Goal: Task Accomplishment & Management: Manage account settings

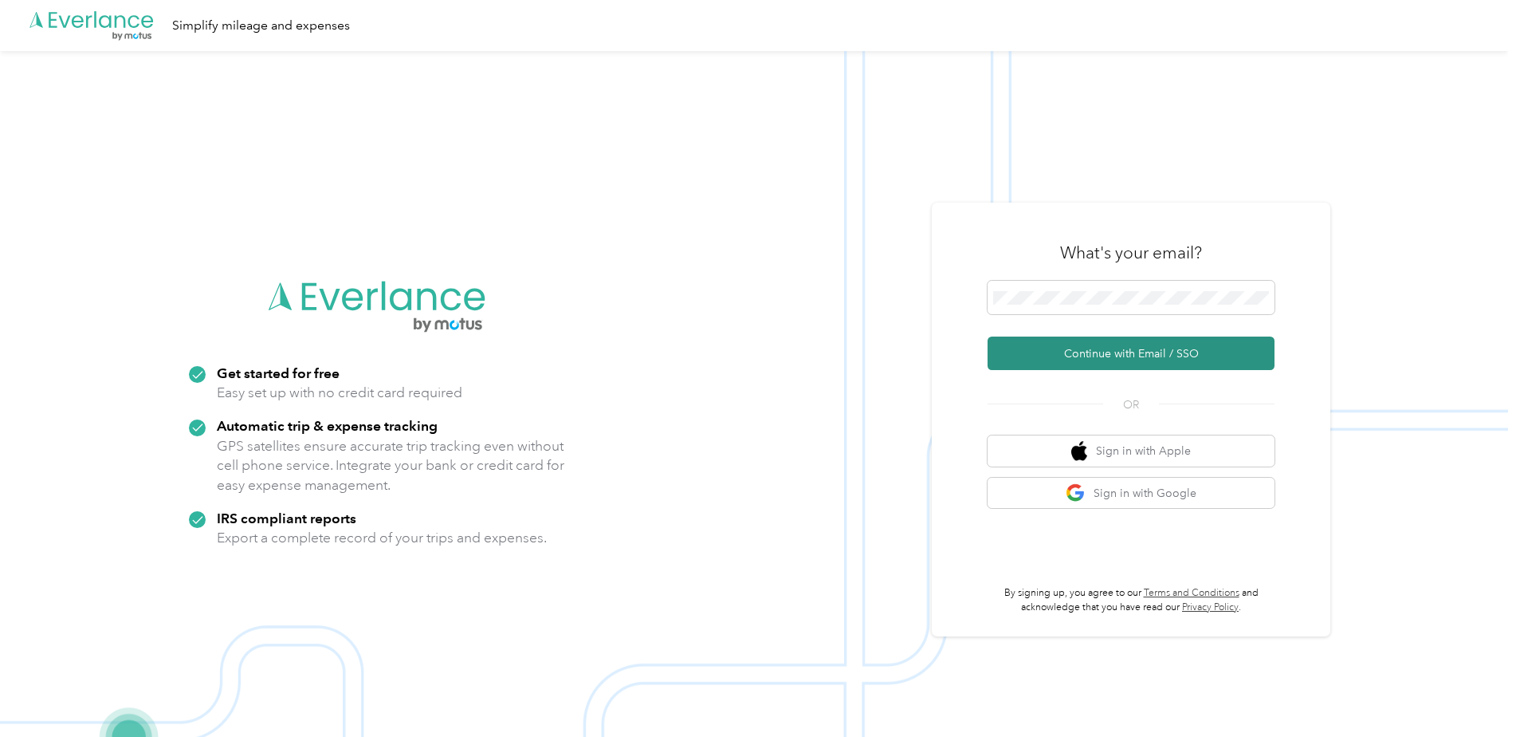
click at [1133, 361] on button "Continue with Email / SSO" at bounding box center [1131, 352] width 287 height 33
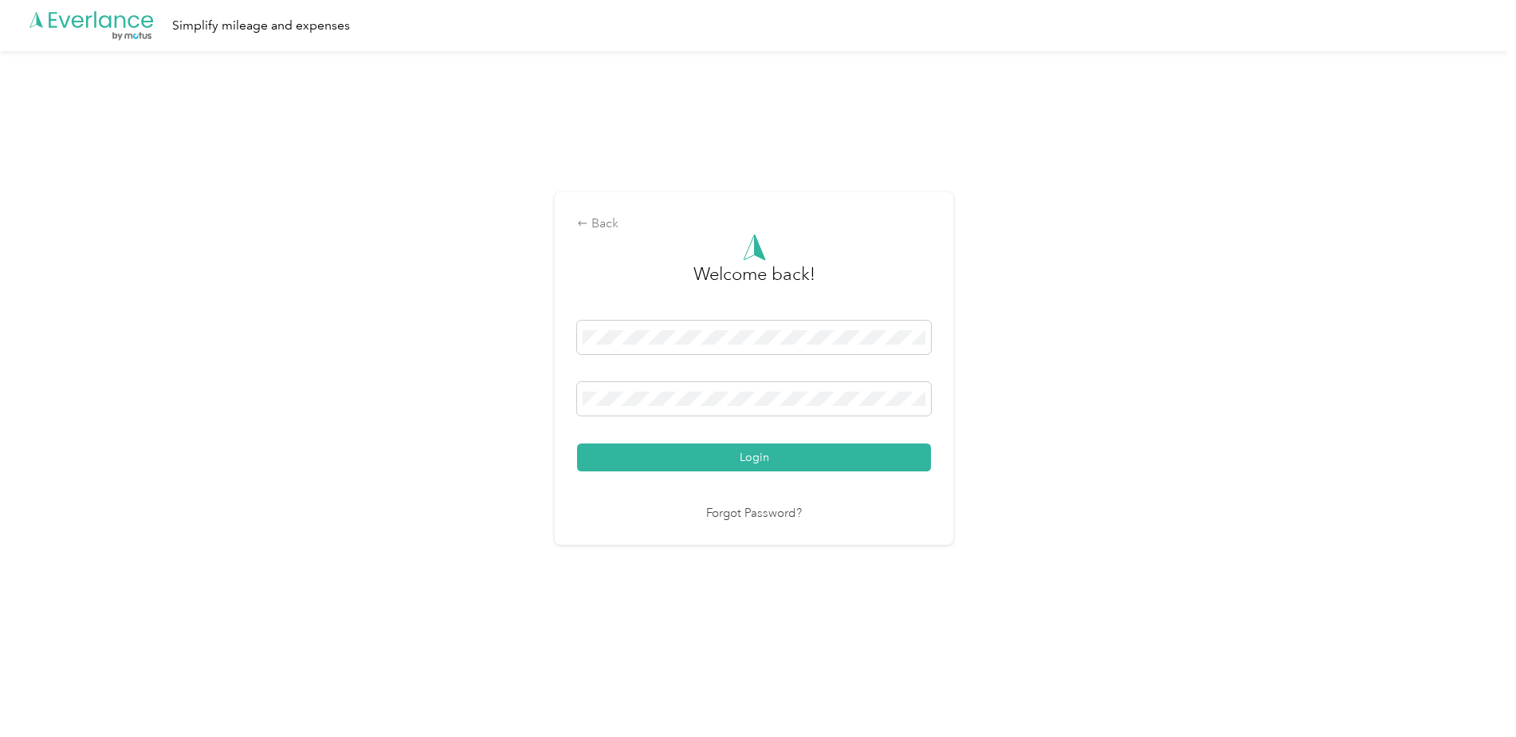
click at [865, 478] on div "Welcome back! Login Forgot Password?" at bounding box center [754, 378] width 354 height 289
click at [788, 462] on button "Login" at bounding box center [754, 457] width 354 height 28
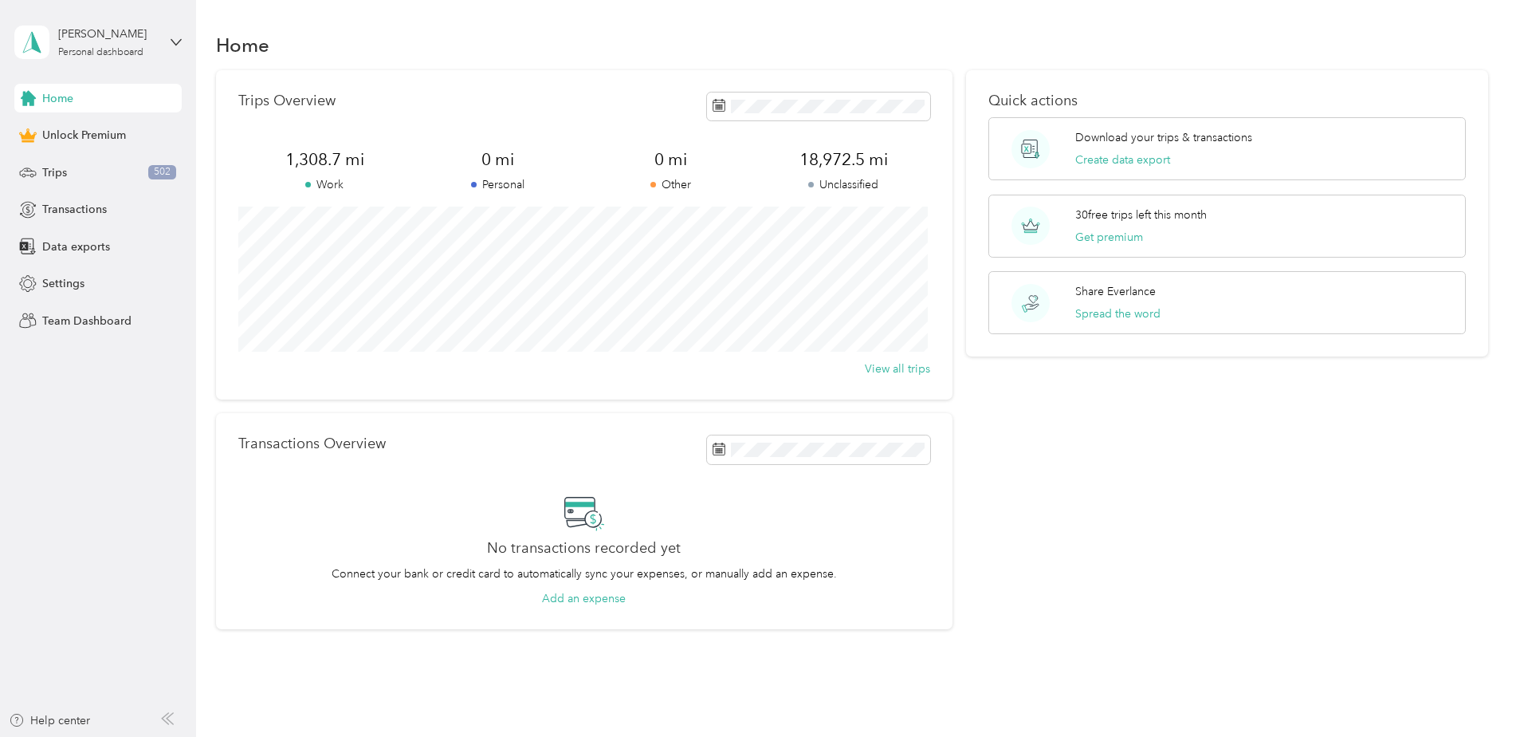
click at [168, 41] on div "Larry Schlabach Personal dashboard" at bounding box center [97, 42] width 167 height 56
click at [55, 136] on div "Log out" at bounding box center [182, 131] width 313 height 28
